Goal: Information Seeking & Learning: Learn about a topic

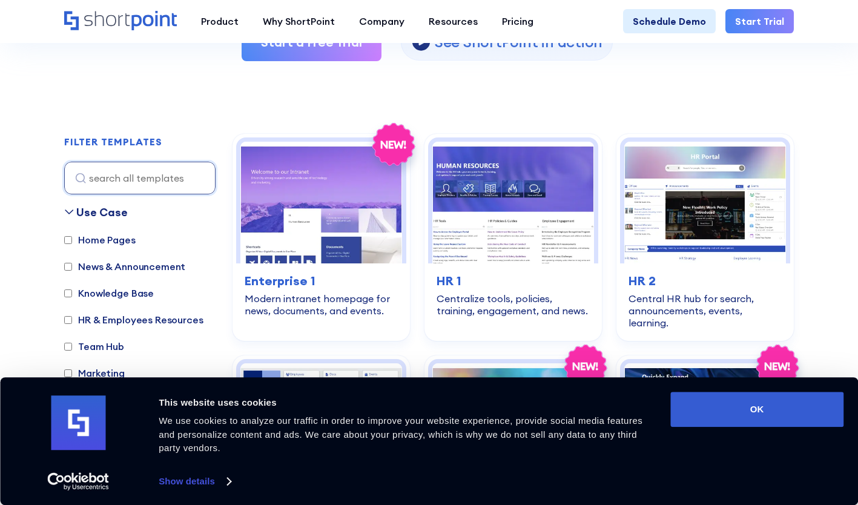
scroll to position [289, 0]
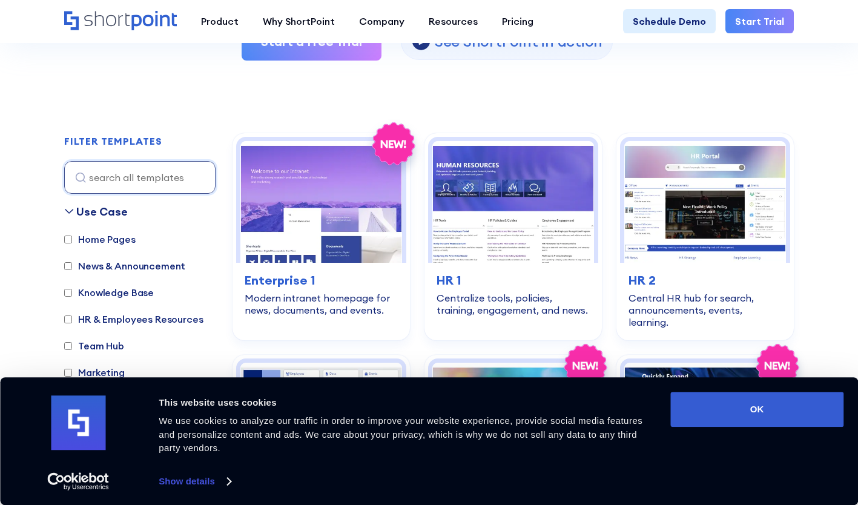
click at [793, 415] on button "OK" at bounding box center [756, 409] width 173 height 35
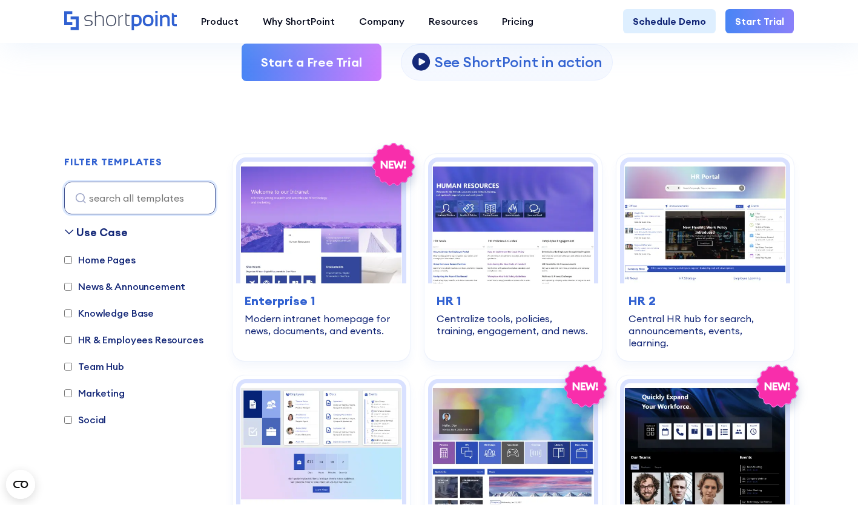
scroll to position [269, 0]
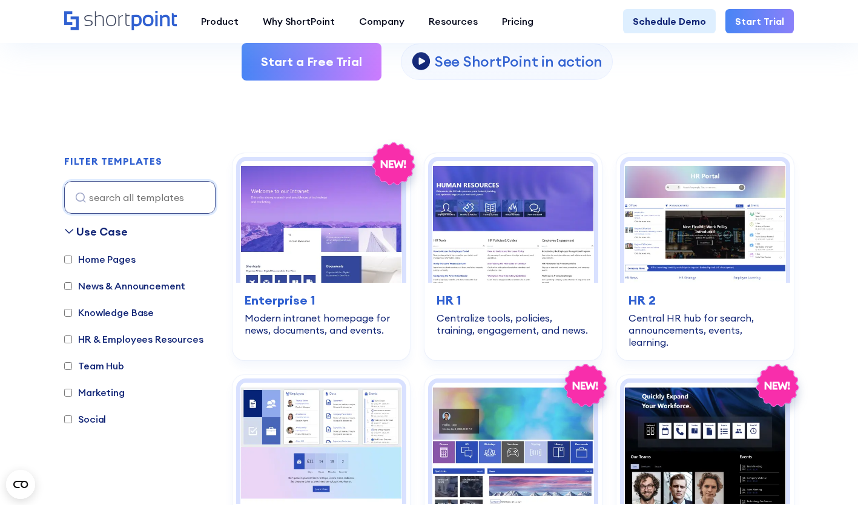
click at [678, 223] on img at bounding box center [705, 222] width 162 height 122
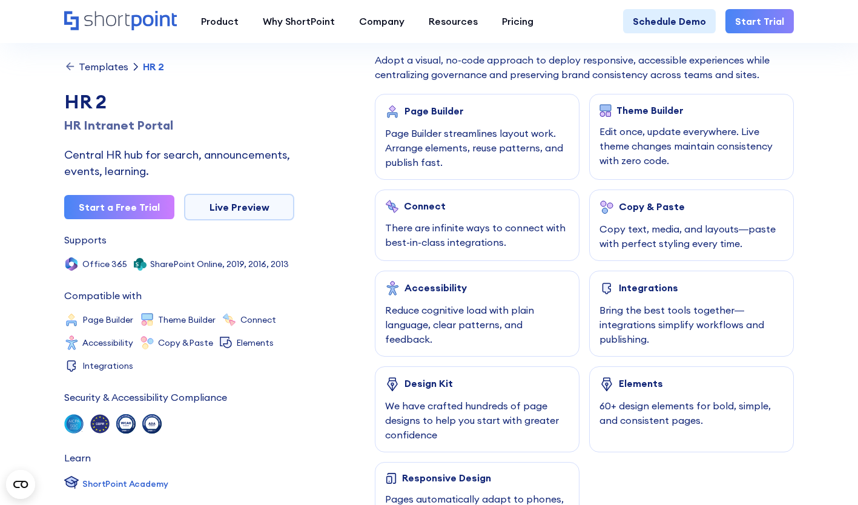
scroll to position [652, 0]
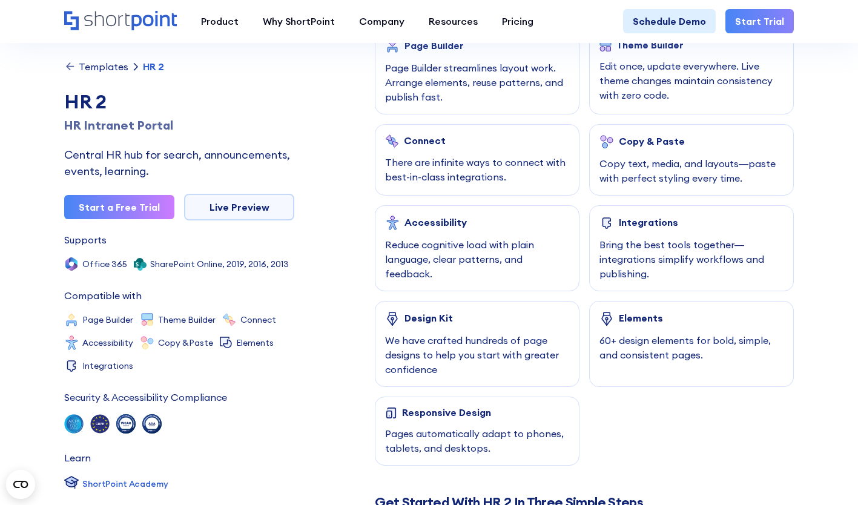
click at [604, 255] on div "Bring the best tools together—integrations simplify workflows and publishing." at bounding box center [692, 259] width 184 height 44
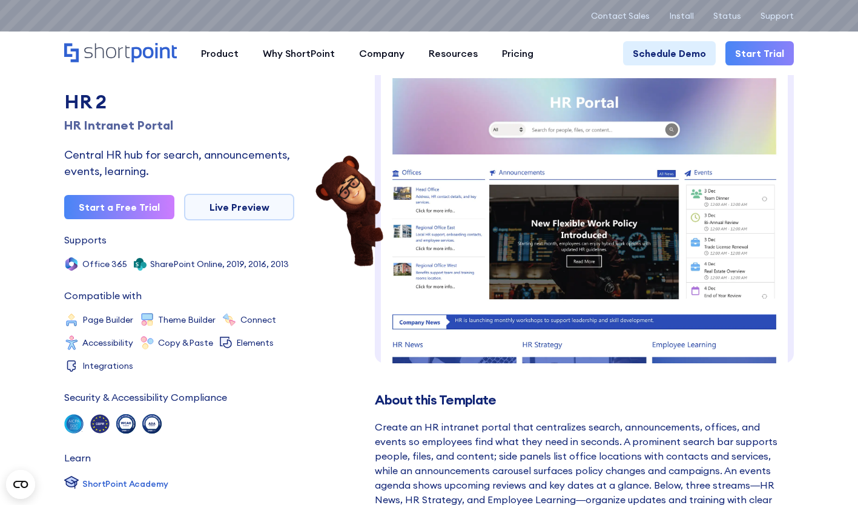
scroll to position [0, 0]
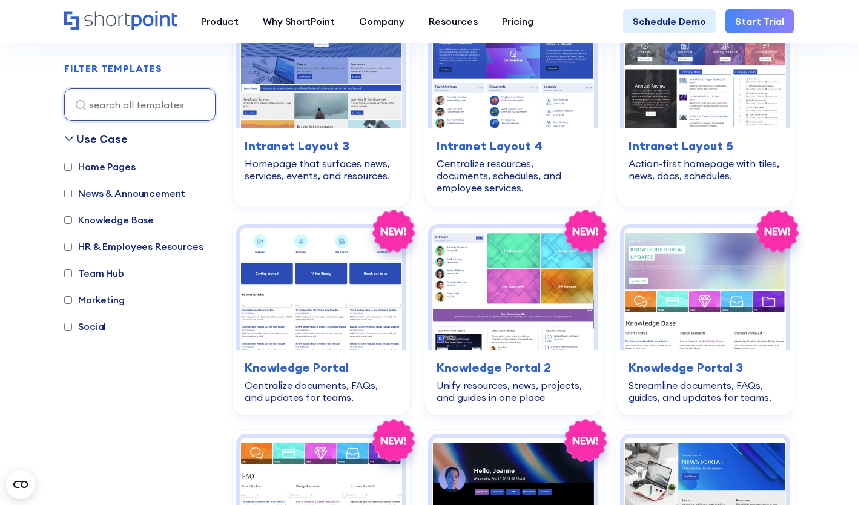
scroll to position [1100, 0]
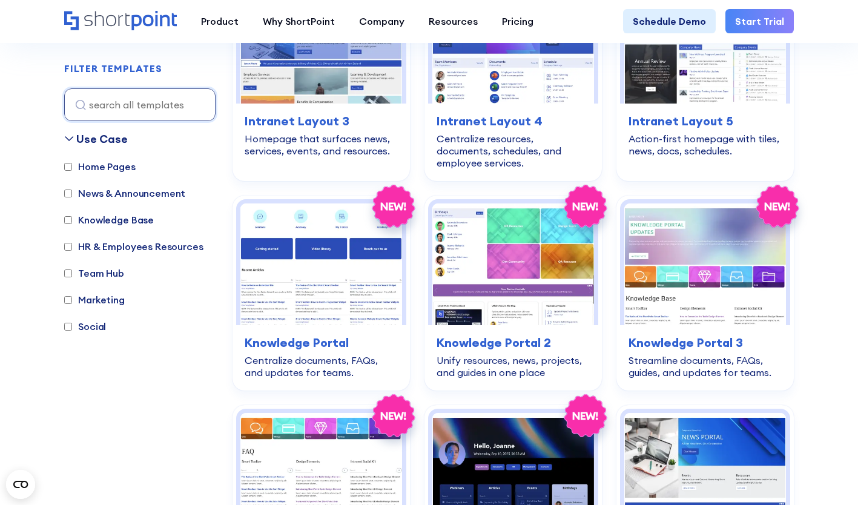
click at [506, 137] on div "Centralize resources, documents, schedules, and employee services." at bounding box center [513, 151] width 153 height 36
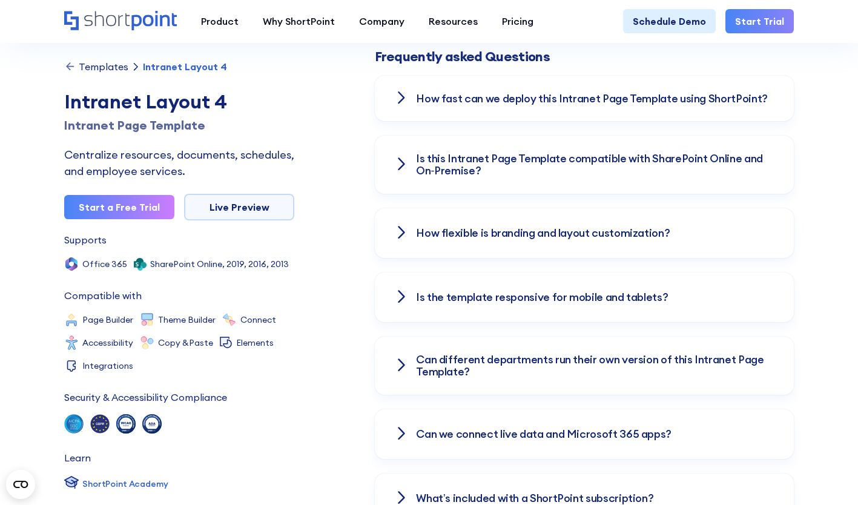
scroll to position [1660, 0]
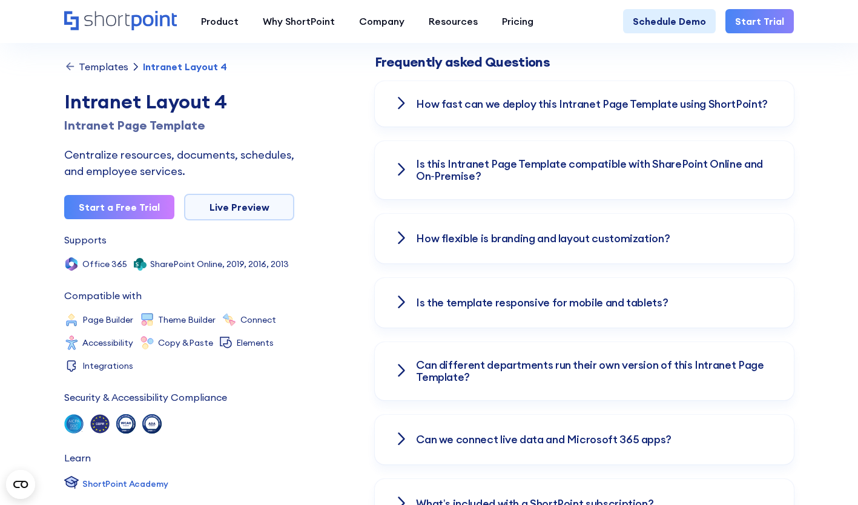
click at [391, 222] on div "How flexible is branding and layout customization?" at bounding box center [584, 239] width 419 height 50
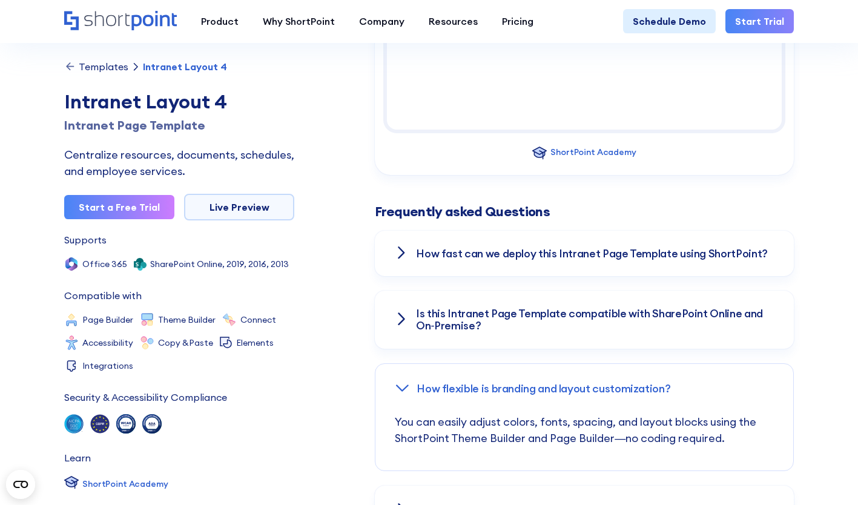
scroll to position [1509, 0]
click at [405, 247] on icon at bounding box center [401, 254] width 8 height 15
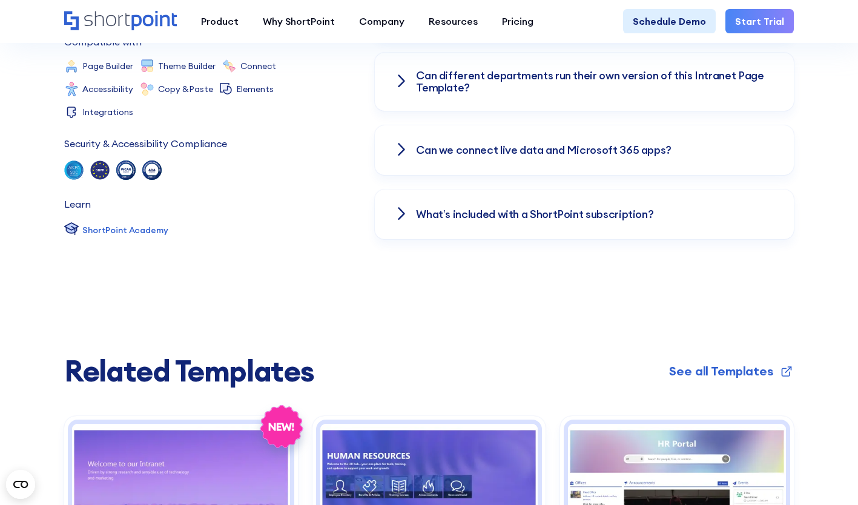
scroll to position [2027, 0]
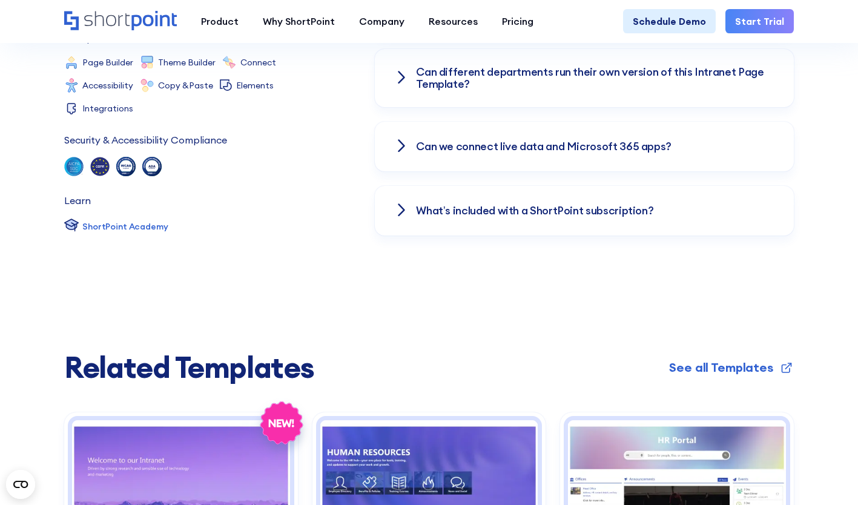
click at [405, 203] on icon at bounding box center [401, 210] width 15 height 15
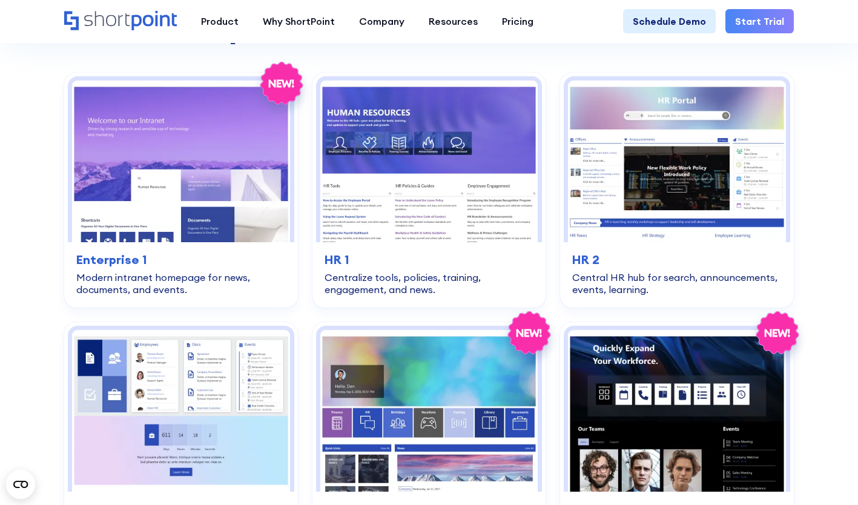
scroll to position [2368, 0]
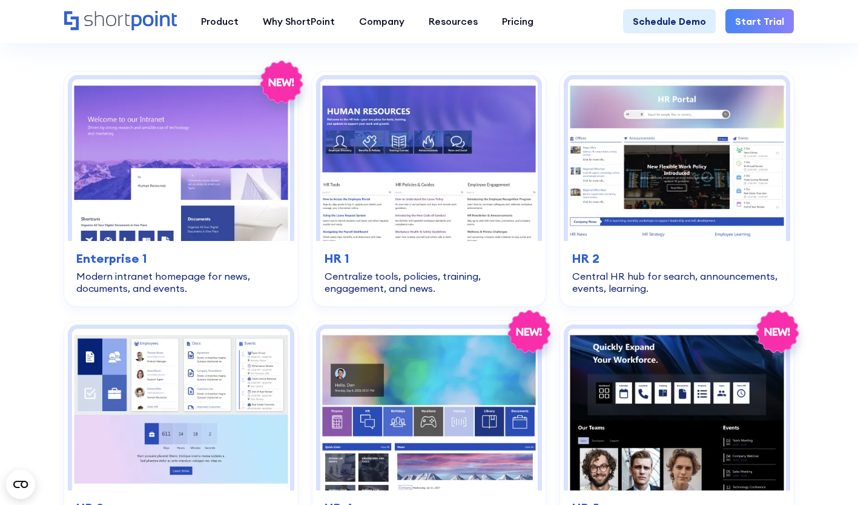
click at [91, 178] on img at bounding box center [180, 160] width 217 height 162
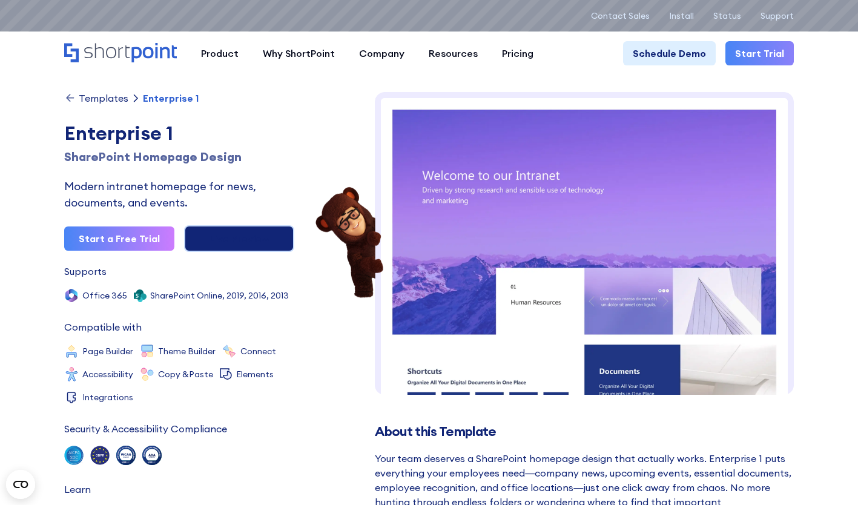
click at [254, 243] on link "Live Preview" at bounding box center [239, 238] width 110 height 27
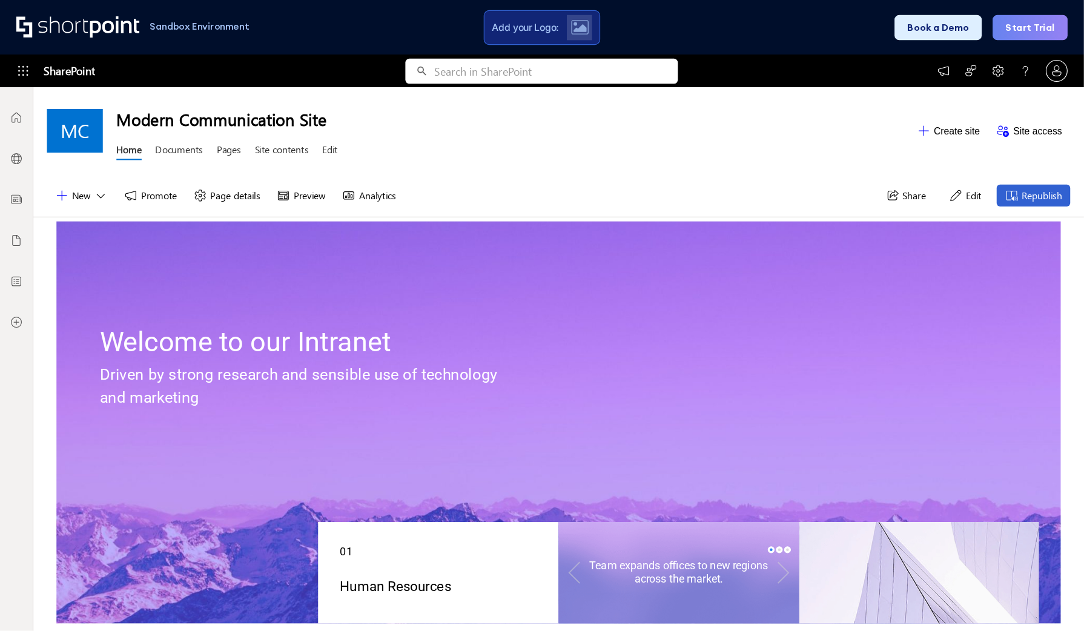
scroll to position [9, 9]
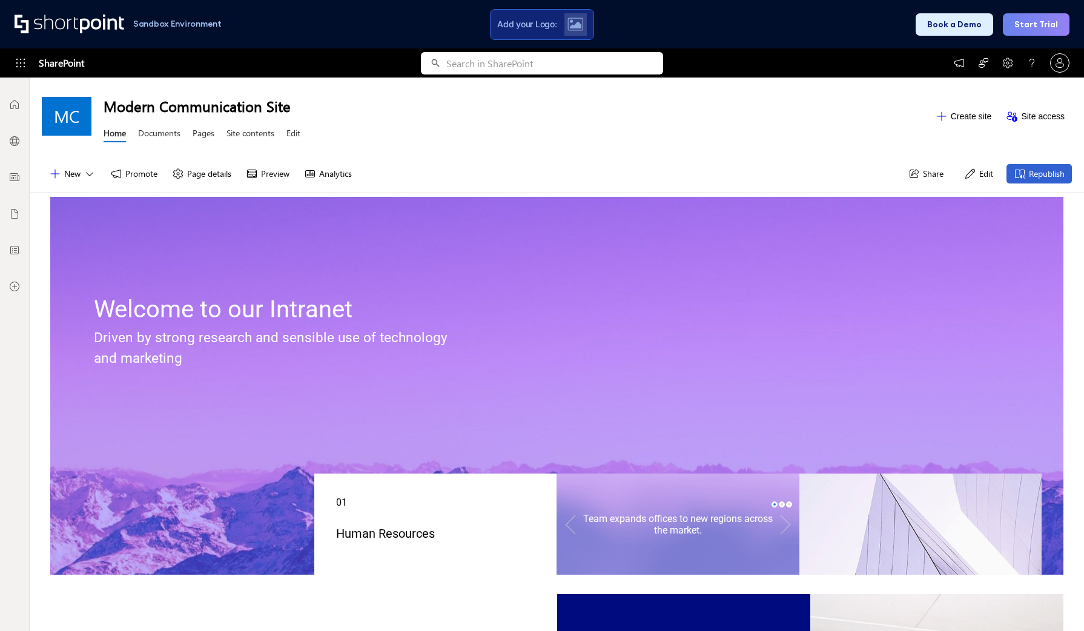
drag, startPoint x: 794, startPoint y: 0, endPoint x: 711, endPoint y: 113, distance: 139.9
click at [711, 113] on h1 "Modern Communication Site" at bounding box center [516, 105] width 825 height 19
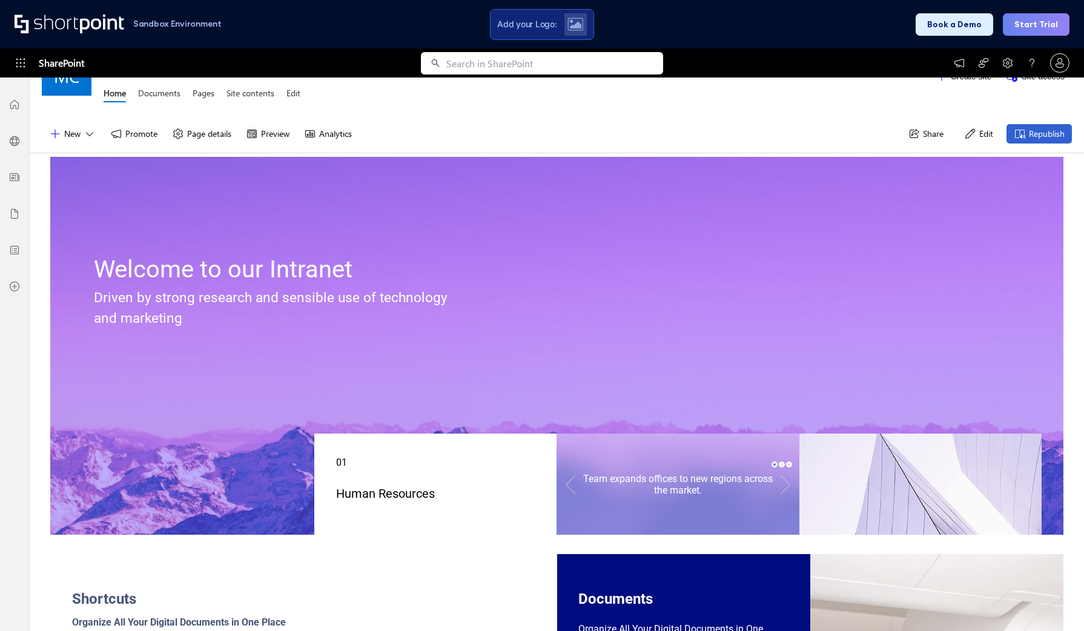
scroll to position [0, 0]
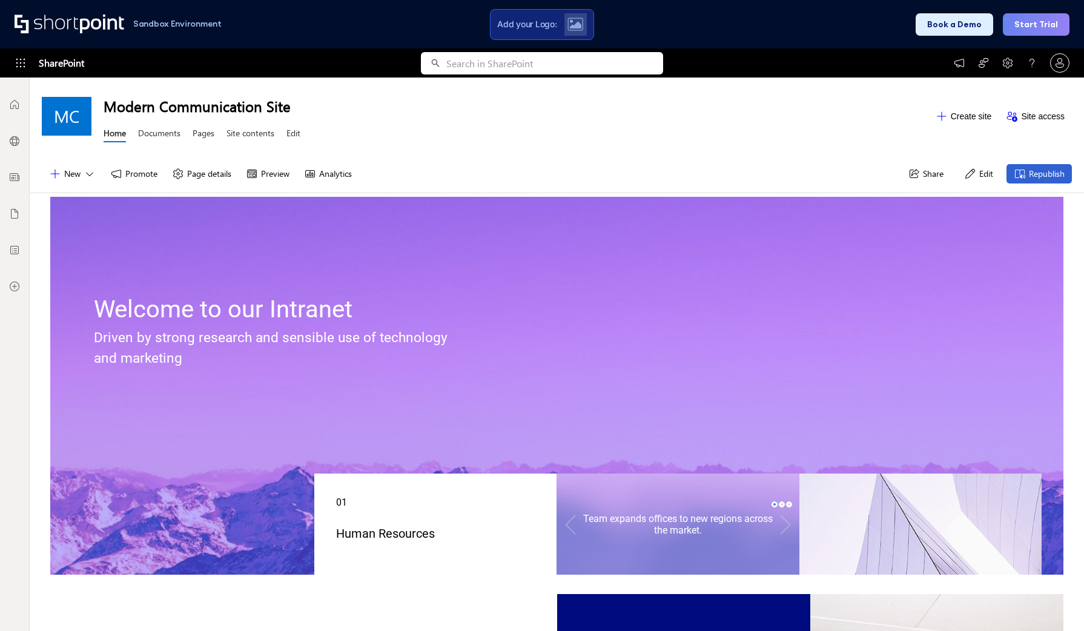
click at [544, 30] on div "Add your Logo:" at bounding box center [542, 24] width 104 height 31
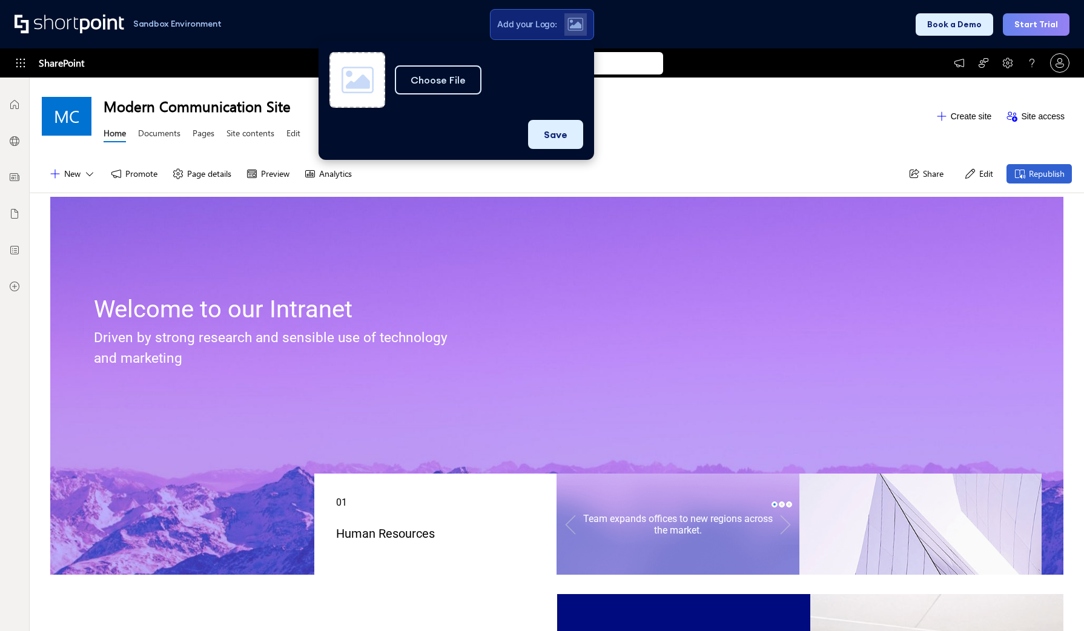
click at [452, 82] on button "Choose File" at bounding box center [438, 79] width 87 height 29
type input "C:\fakepath\logo.png"
click at [550, 132] on button "Save" at bounding box center [555, 134] width 55 height 29
